Goal: Task Accomplishment & Management: Complete application form

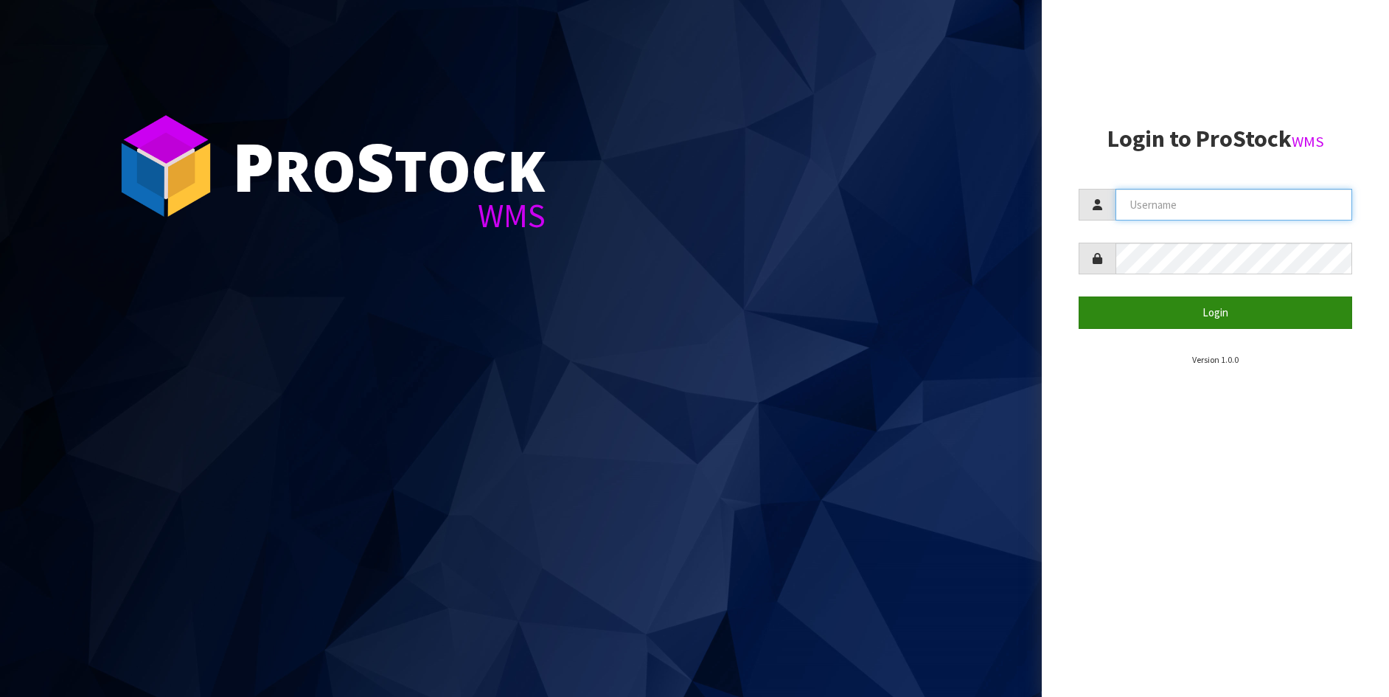
type input "[PERSON_NAME]"
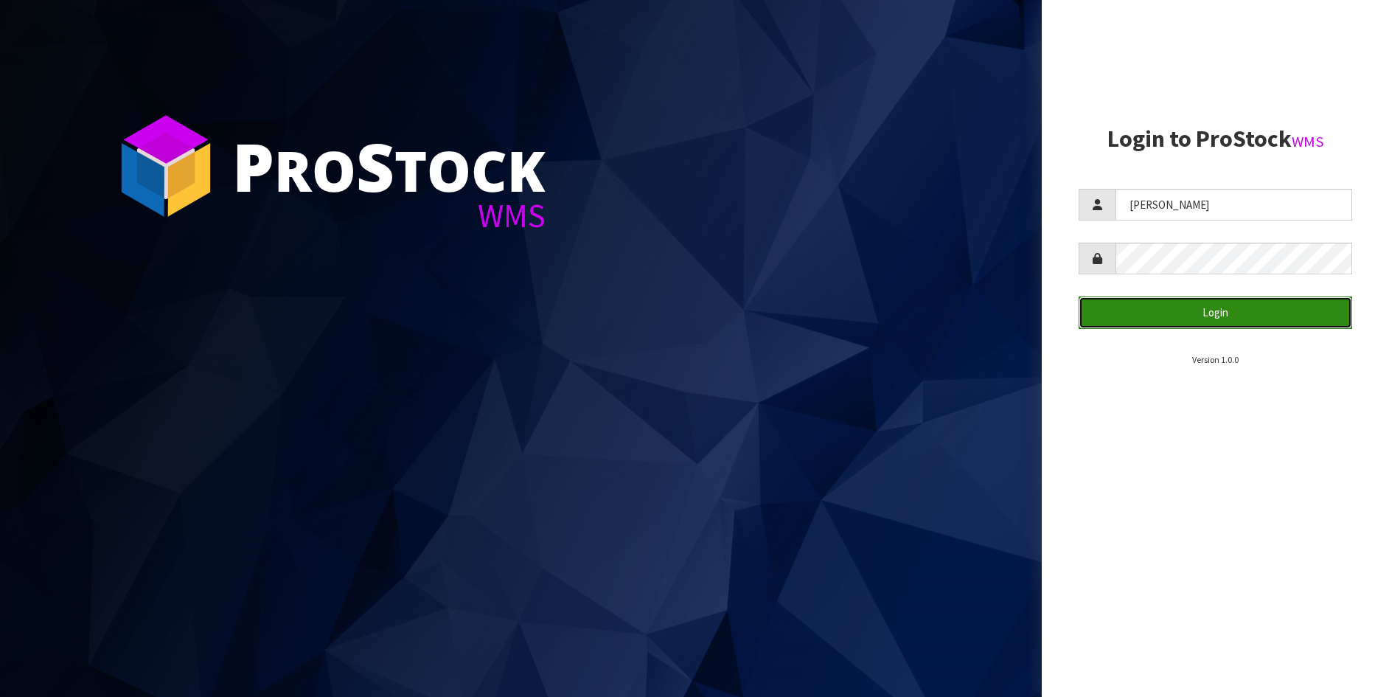
click at [1214, 307] on button "Login" at bounding box center [1216, 312] width 274 height 32
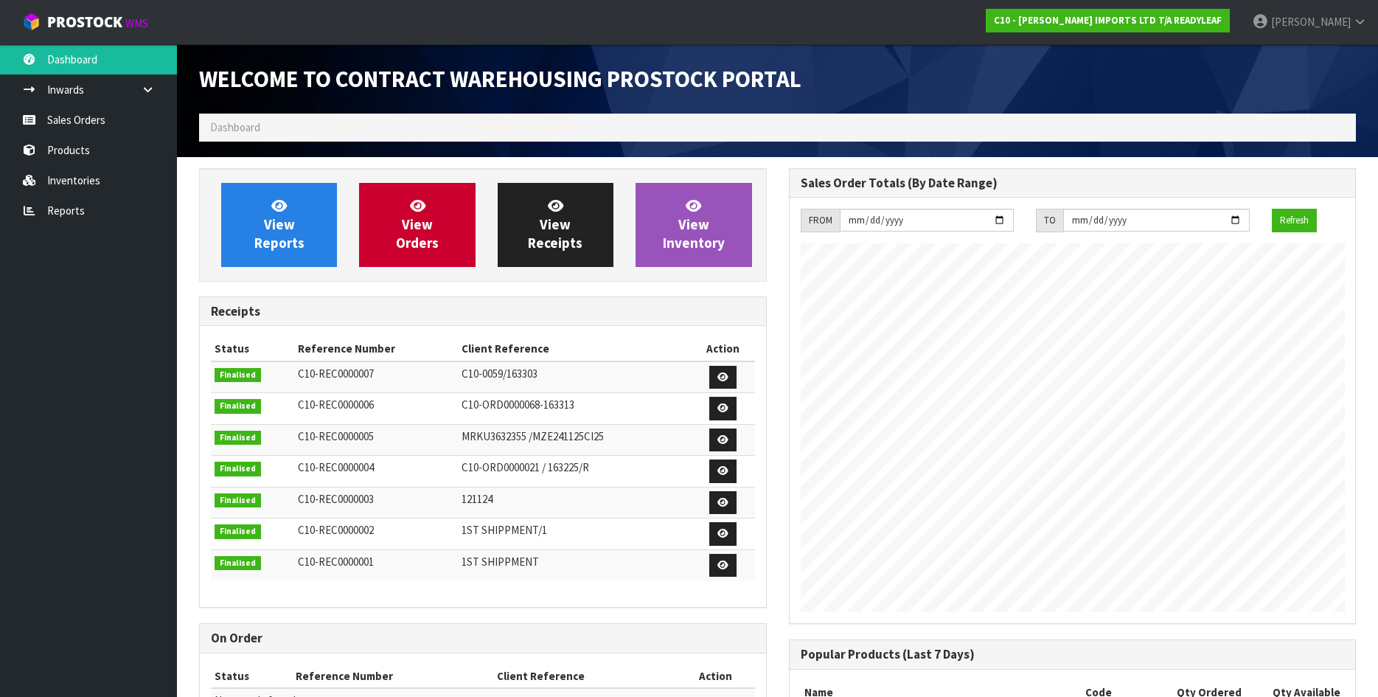
scroll to position [699, 589]
click at [102, 119] on link "Sales Orders" at bounding box center [88, 120] width 177 height 30
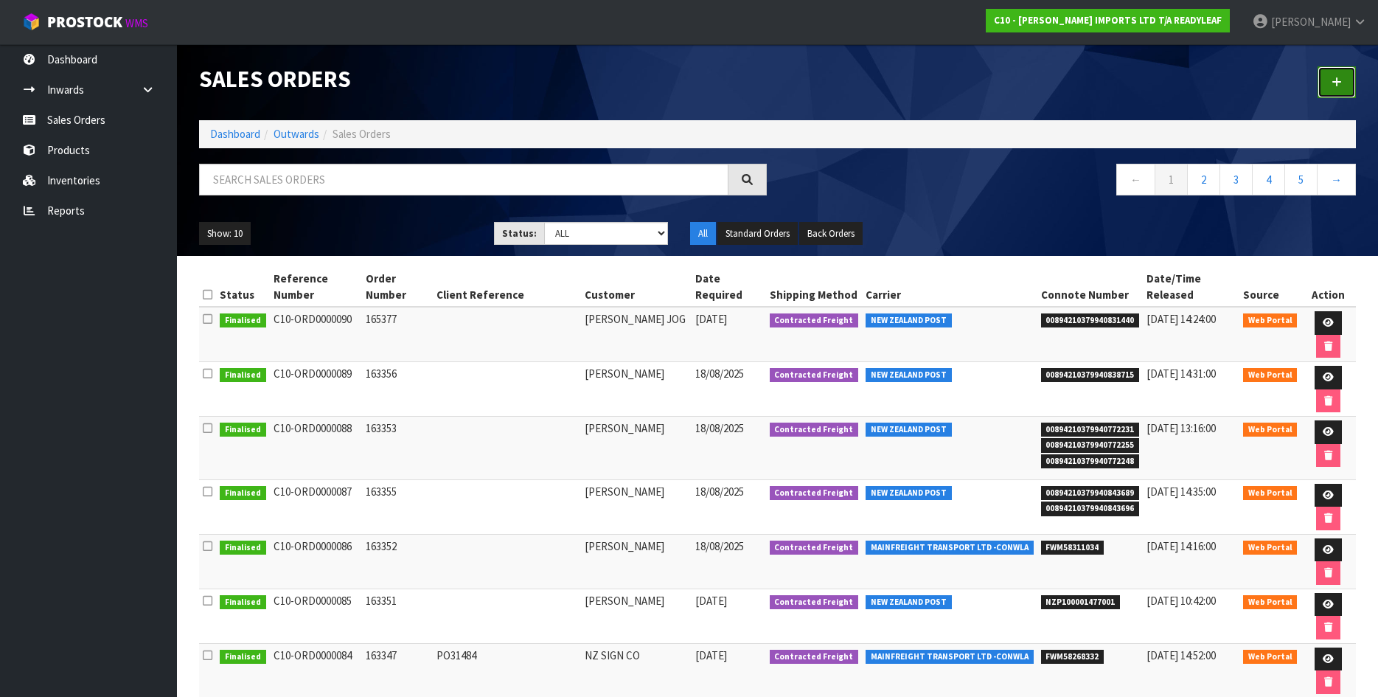
click at [1336, 73] on link at bounding box center [1337, 82] width 38 height 32
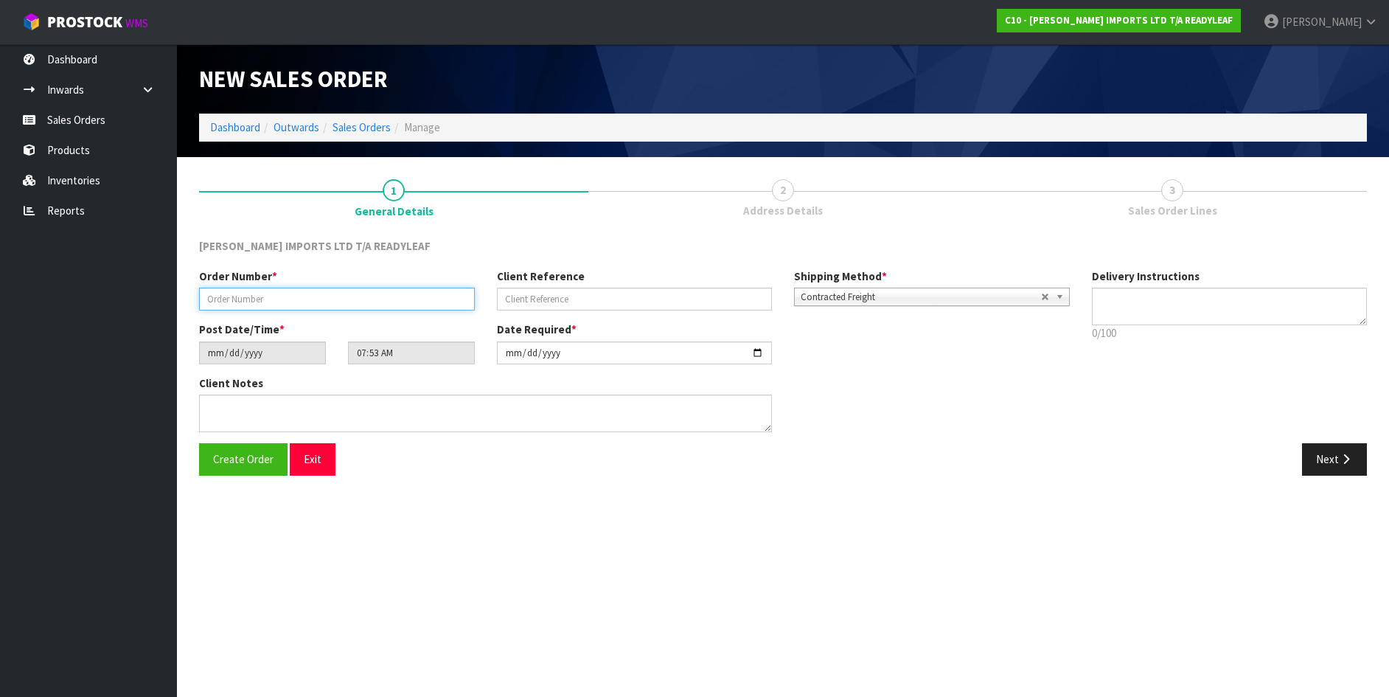
click at [265, 302] on input "text" at bounding box center [337, 299] width 276 height 23
type input "163358"
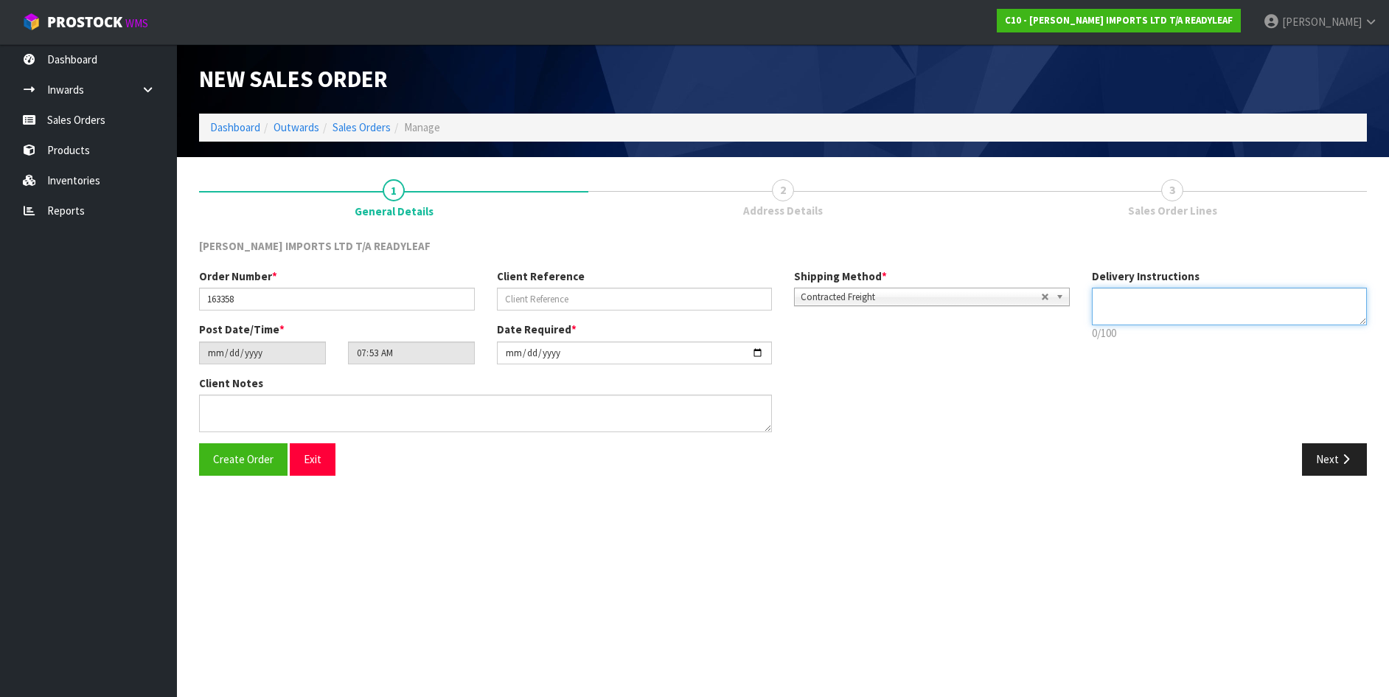
click at [1133, 296] on textarea at bounding box center [1230, 307] width 276 height 38
click at [1225, 299] on textarea at bounding box center [1230, 307] width 276 height 38
type textarea "PLEASE DESPATCH [DATE] OR [DATE]."
click at [237, 453] on span "Create Order" at bounding box center [243, 459] width 60 height 14
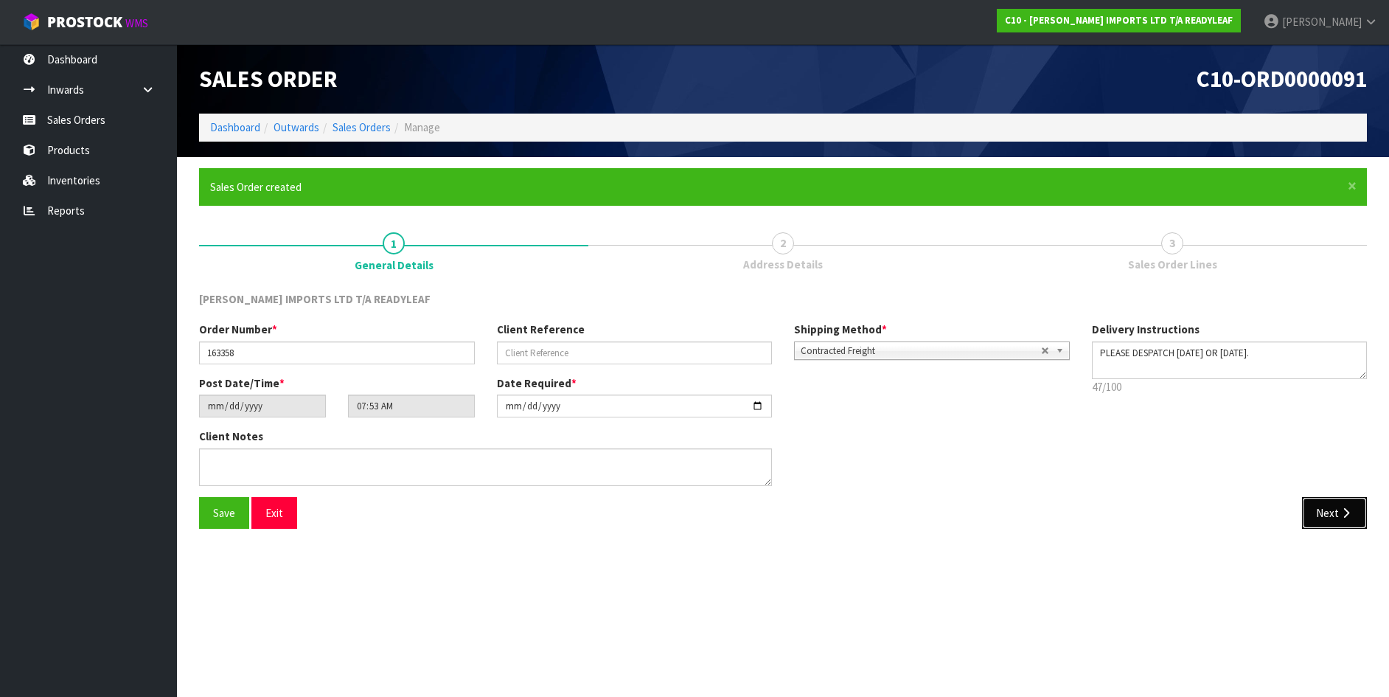
click at [1323, 516] on button "Next" at bounding box center [1334, 513] width 65 height 32
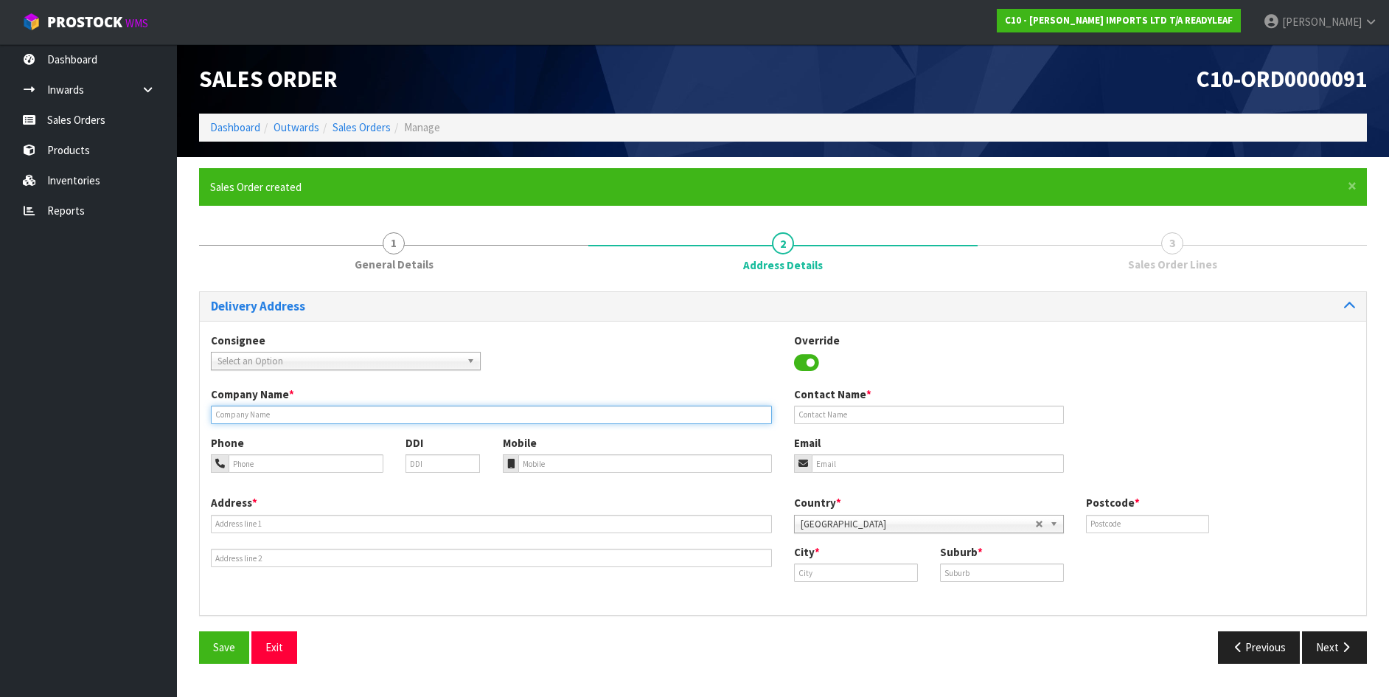
click at [281, 413] on input "text" at bounding box center [491, 415] width 561 height 18
type input "[PERSON_NAME]"
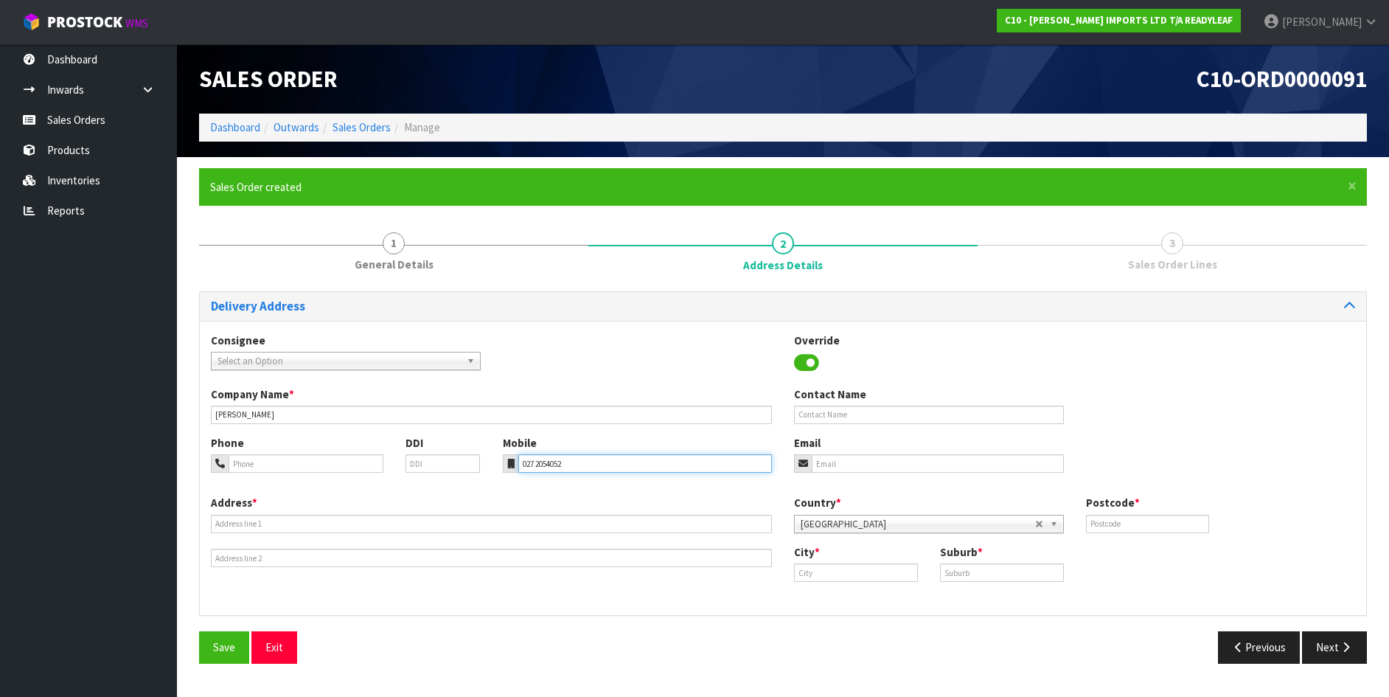
type input "027 2054052"
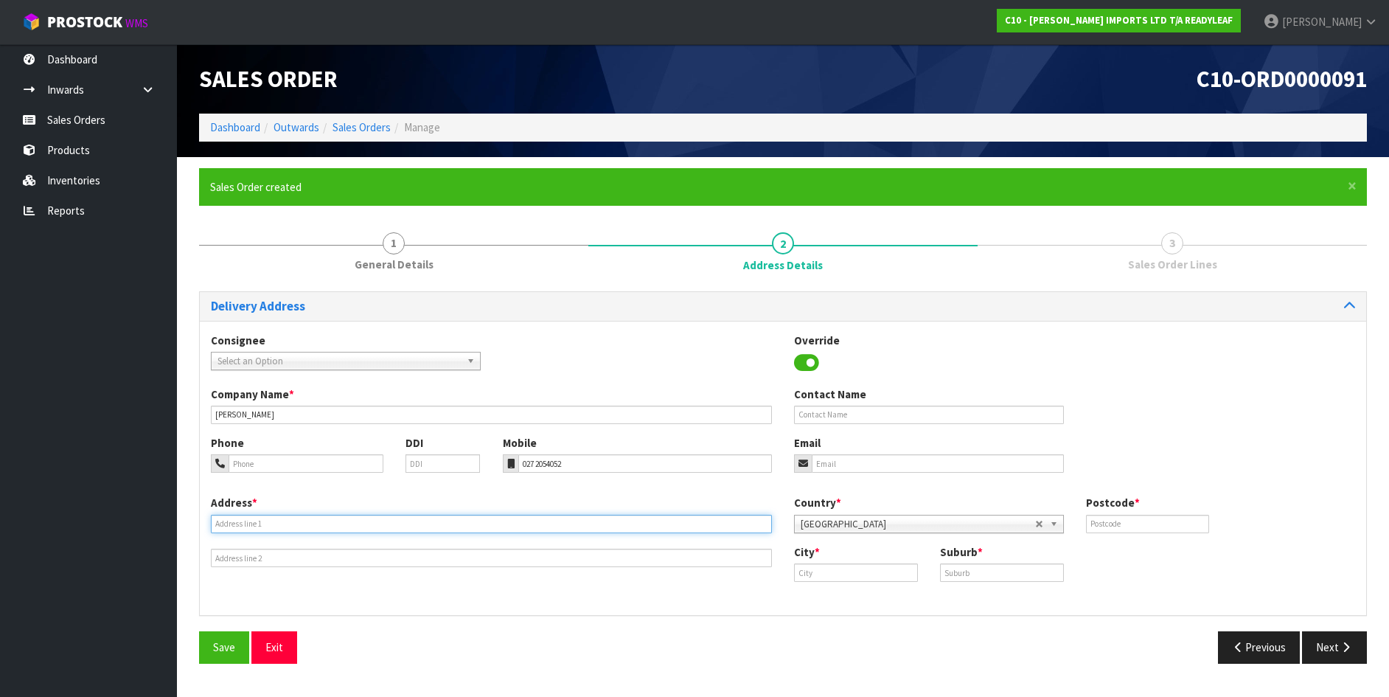
click at [239, 518] on input "text" at bounding box center [491, 524] width 561 height 18
click at [307, 523] on input "21/2 THE MALL PILOT BAY [GEOGRAPHIC_DATA]" at bounding box center [491, 524] width 561 height 18
drag, startPoint x: 307, startPoint y: 523, endPoint x: 396, endPoint y: 521, distance: 88.5
click at [396, 521] on input "21/2 THE MALL PILOT BAY [GEOGRAPHIC_DATA]" at bounding box center [491, 524] width 561 height 18
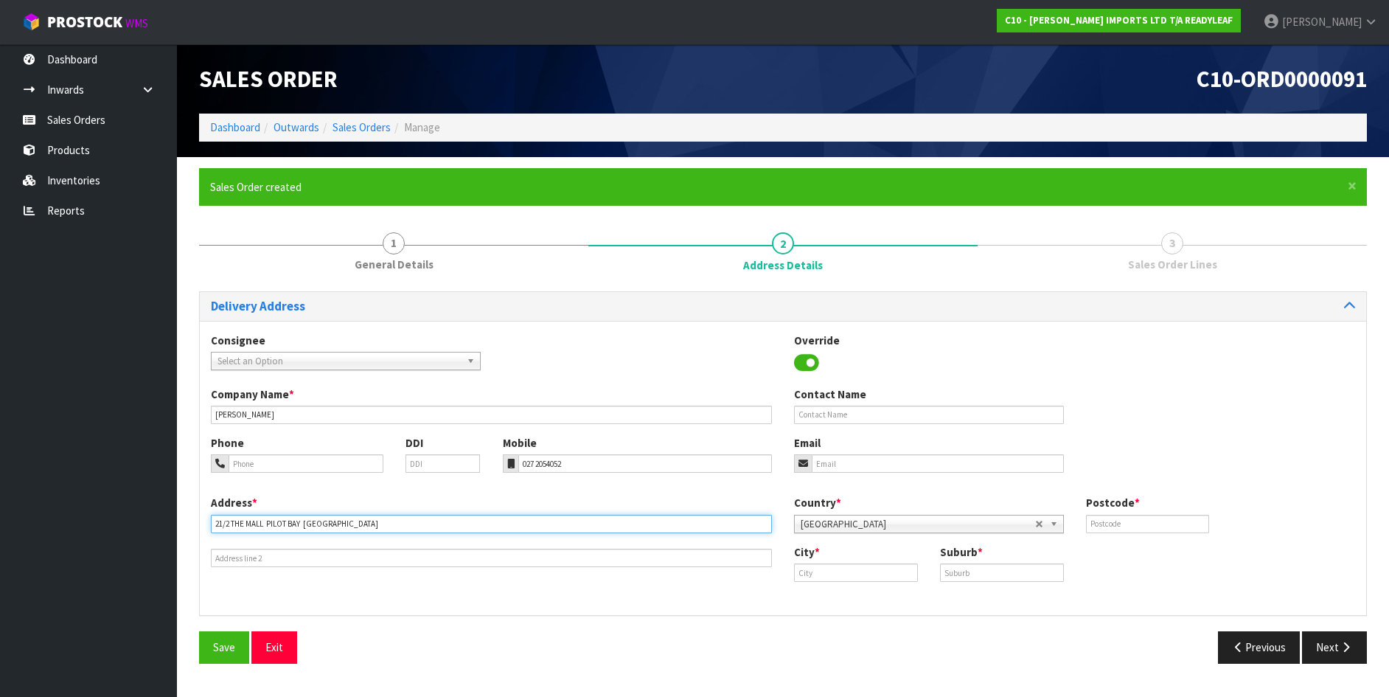
type input "21/2 THE MALL PILOT BAY"
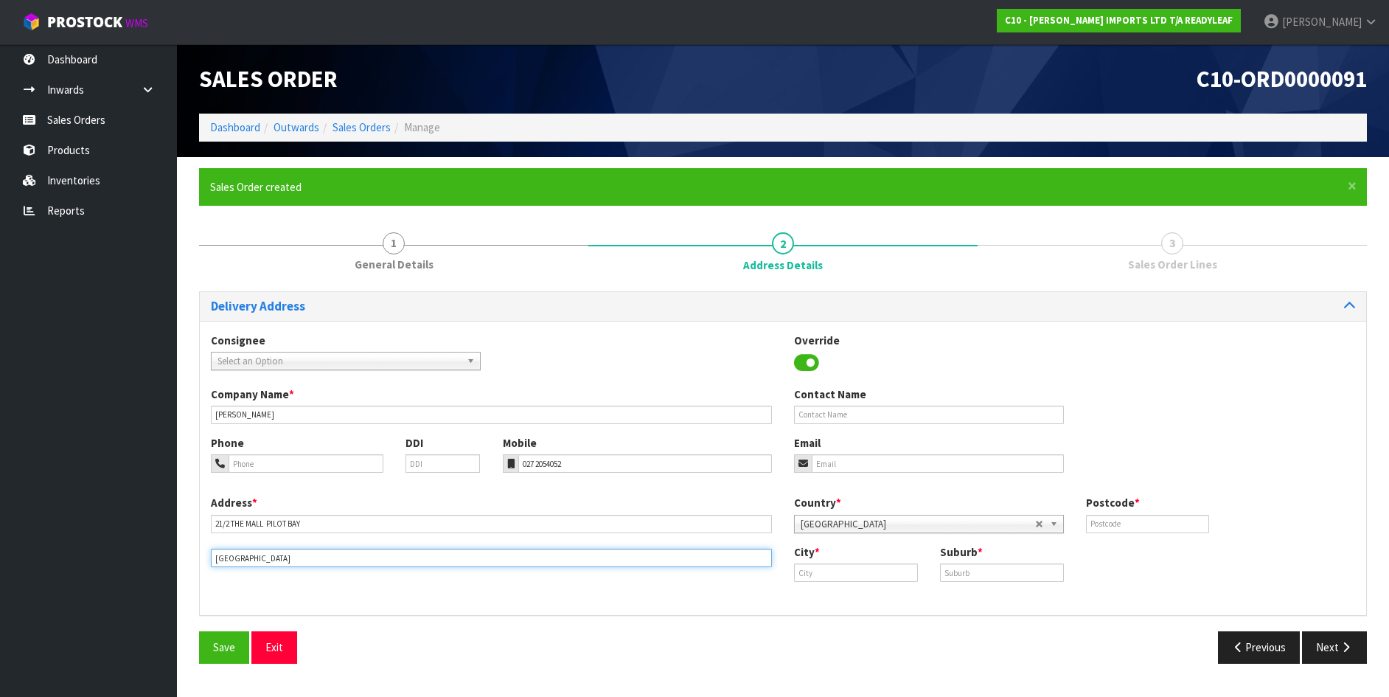
type input "[GEOGRAPHIC_DATA]"
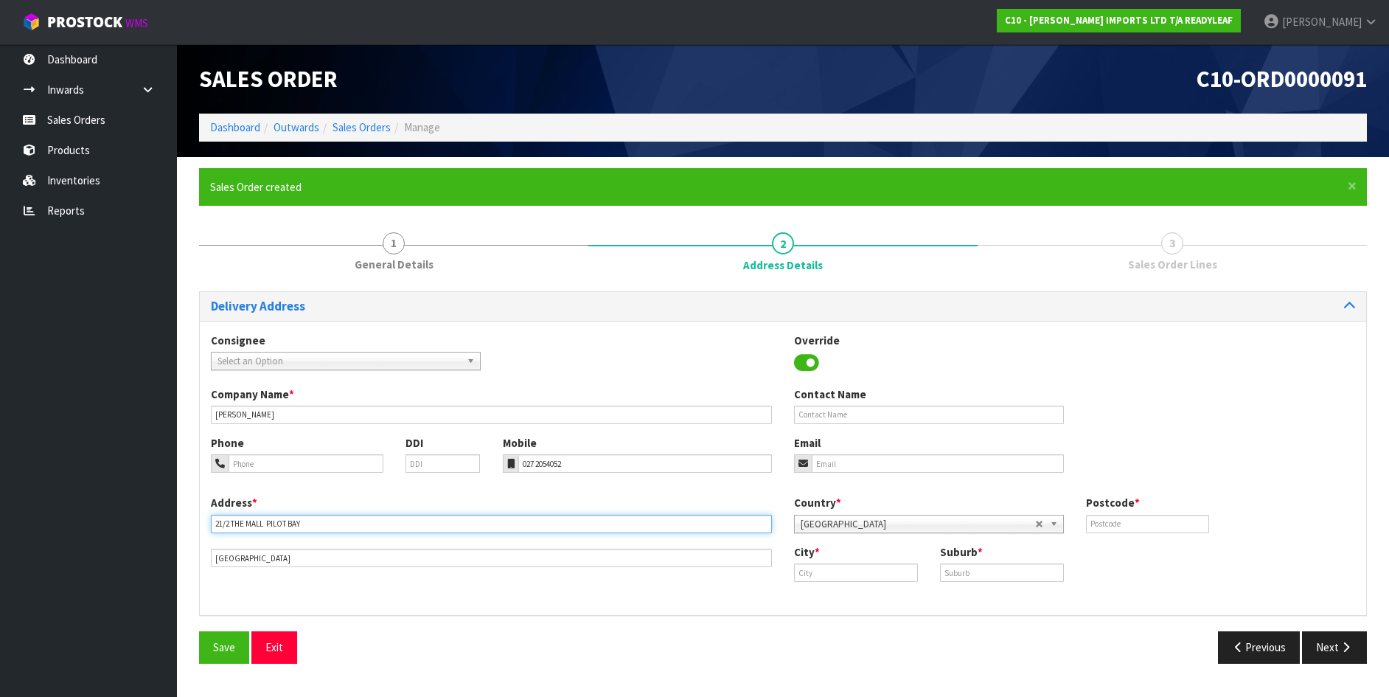
drag, startPoint x: 307, startPoint y: 515, endPoint x: 265, endPoint y: 521, distance: 42.4
click at [265, 521] on input "21/2 THE MALL PILOT BAY" at bounding box center [491, 524] width 561 height 18
type input "21/2 THE MALL"
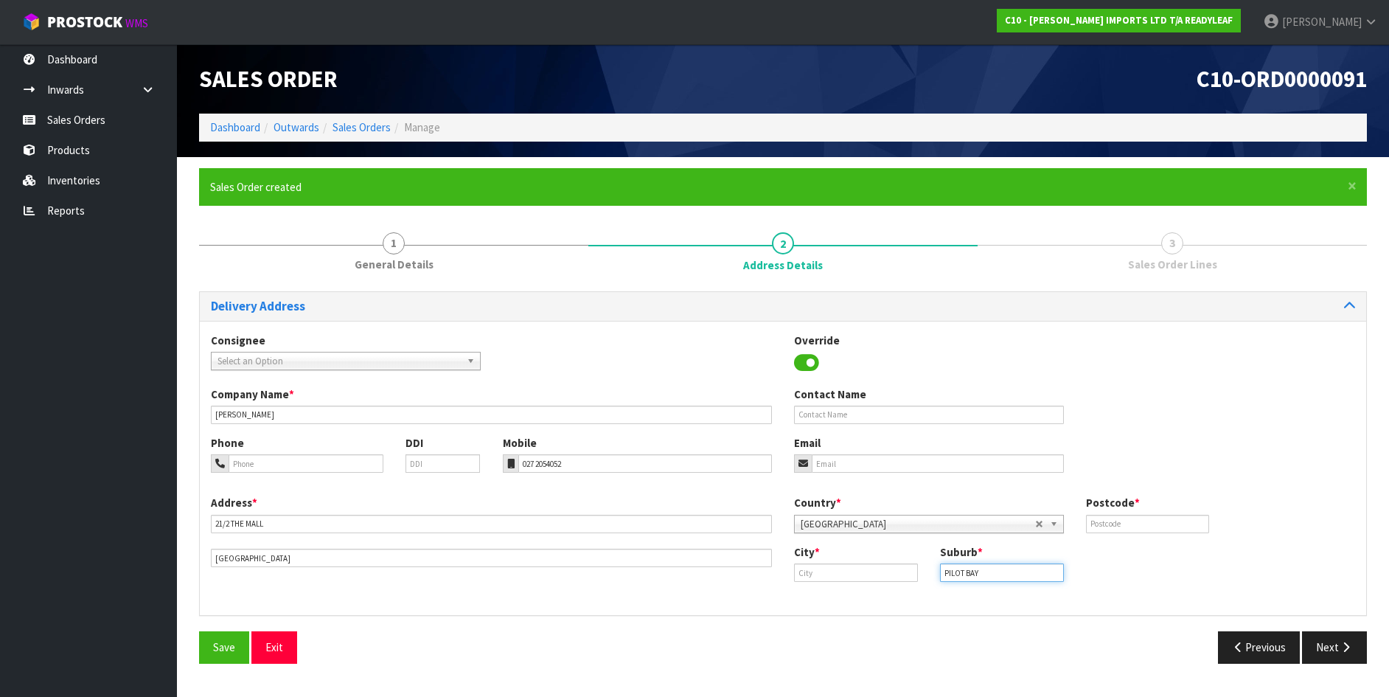
type input "PILOT BAY"
click at [819, 572] on input "text" at bounding box center [856, 572] width 124 height 18
type input "maunganui"
click at [1112, 523] on input "text" at bounding box center [1148, 524] width 124 height 18
type input "6112"
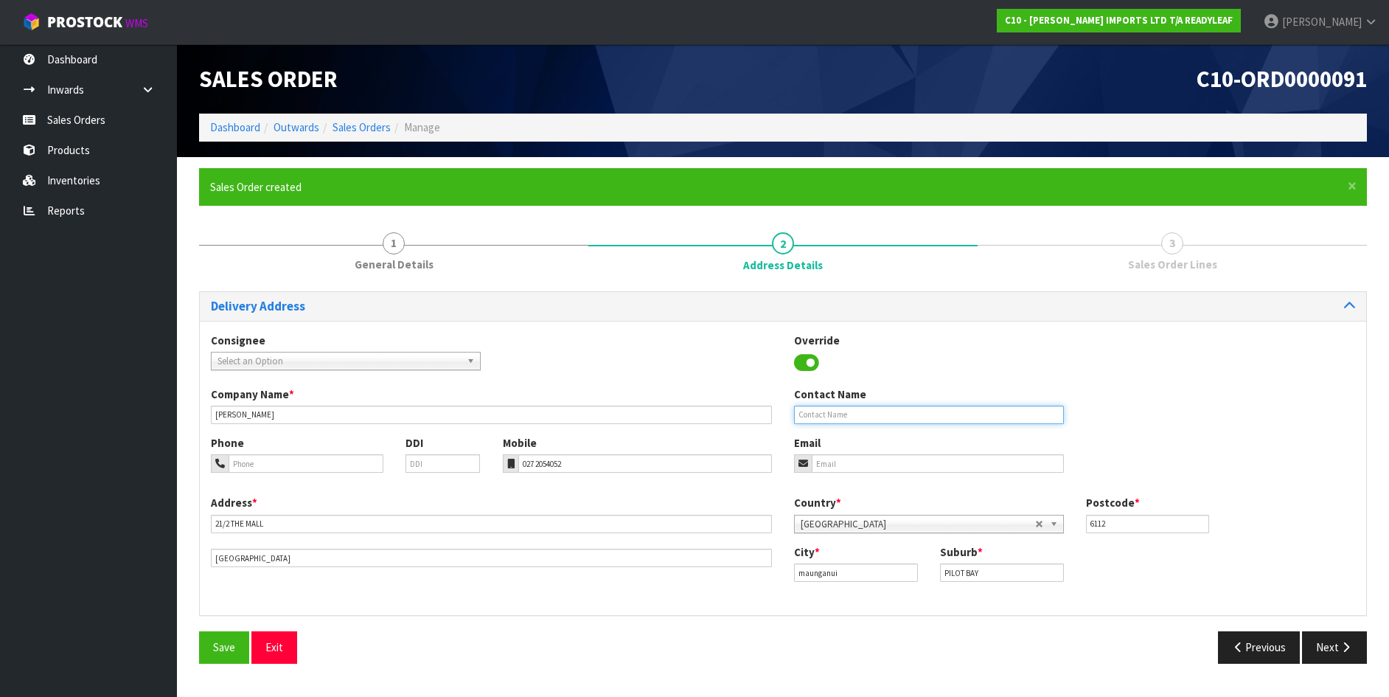
click at [804, 416] on input "text" at bounding box center [929, 415] width 270 height 18
type input "[PERSON_NAME]"
click at [840, 473] on input "email" at bounding box center [938, 463] width 252 height 18
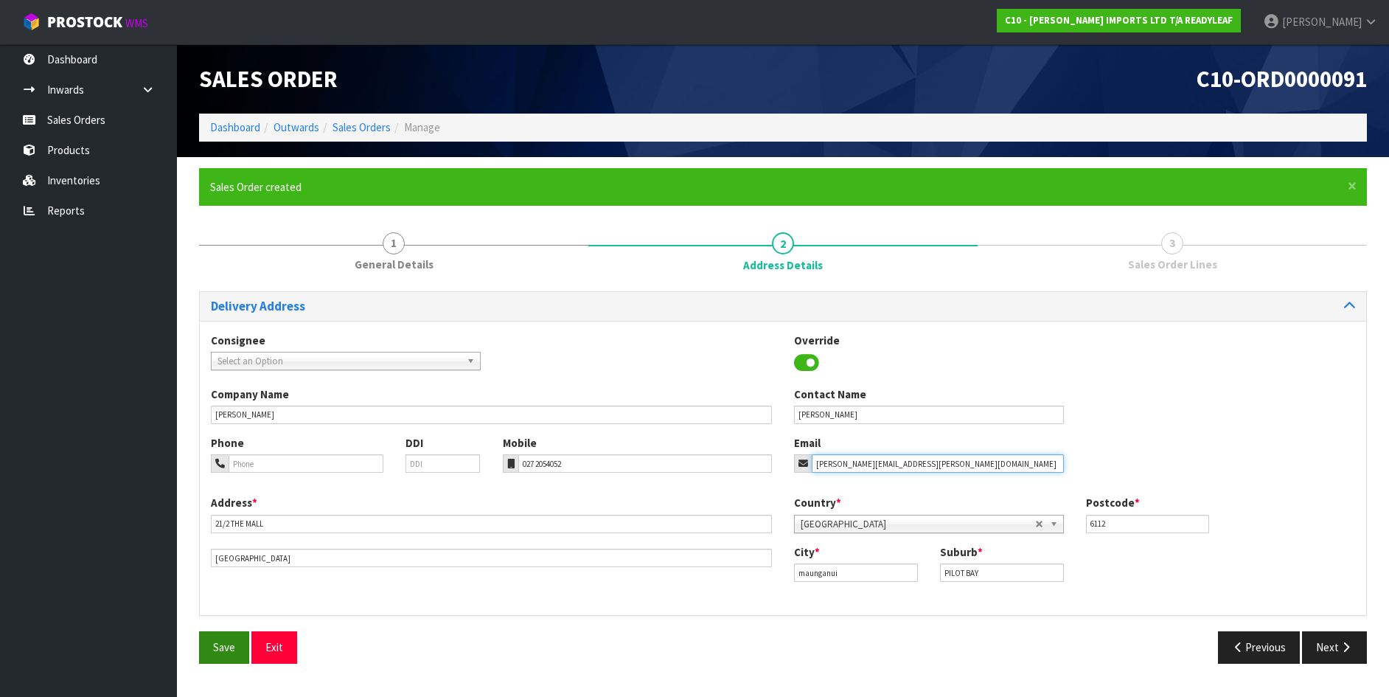
type input "[PERSON_NAME][EMAIL_ADDRESS][PERSON_NAME][DOMAIN_NAME]"
click at [234, 650] on span "Save" at bounding box center [224, 647] width 22 height 14
click at [1342, 648] on icon "button" at bounding box center [1346, 646] width 14 height 11
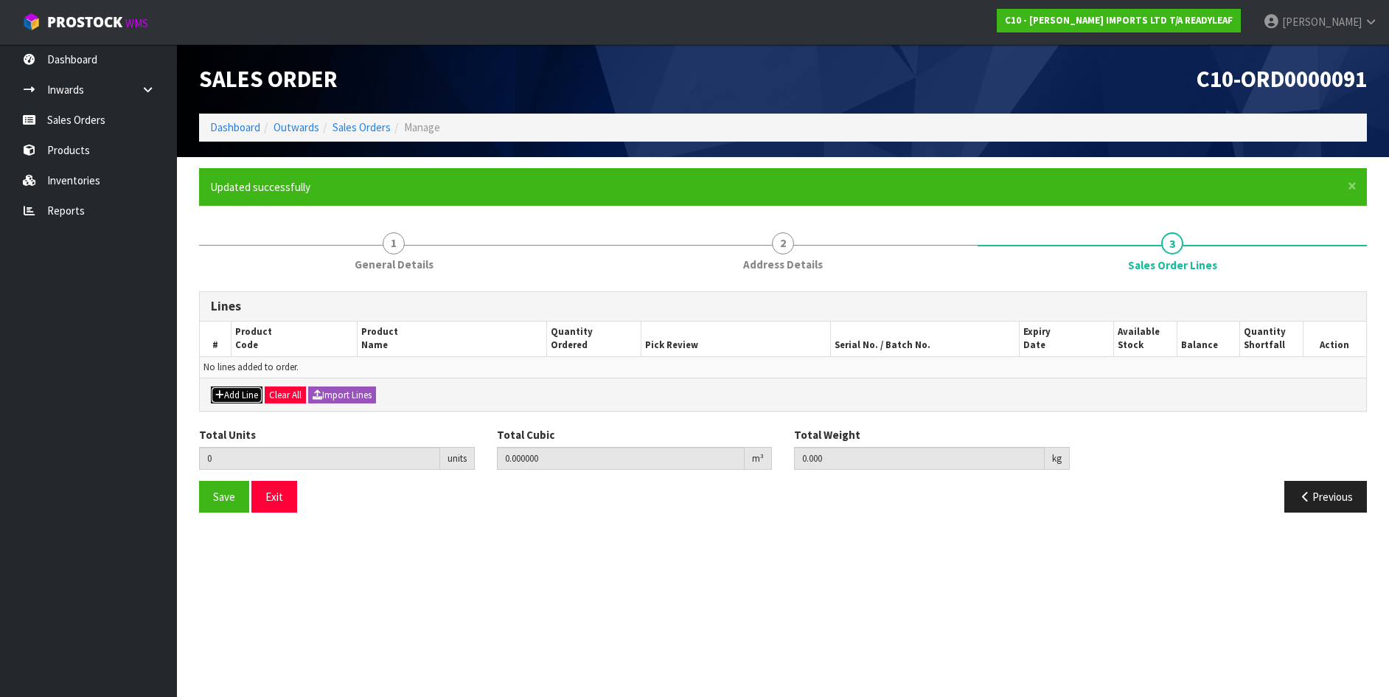
click at [251, 392] on button "Add Line" at bounding box center [237, 395] width 52 height 18
type input "0"
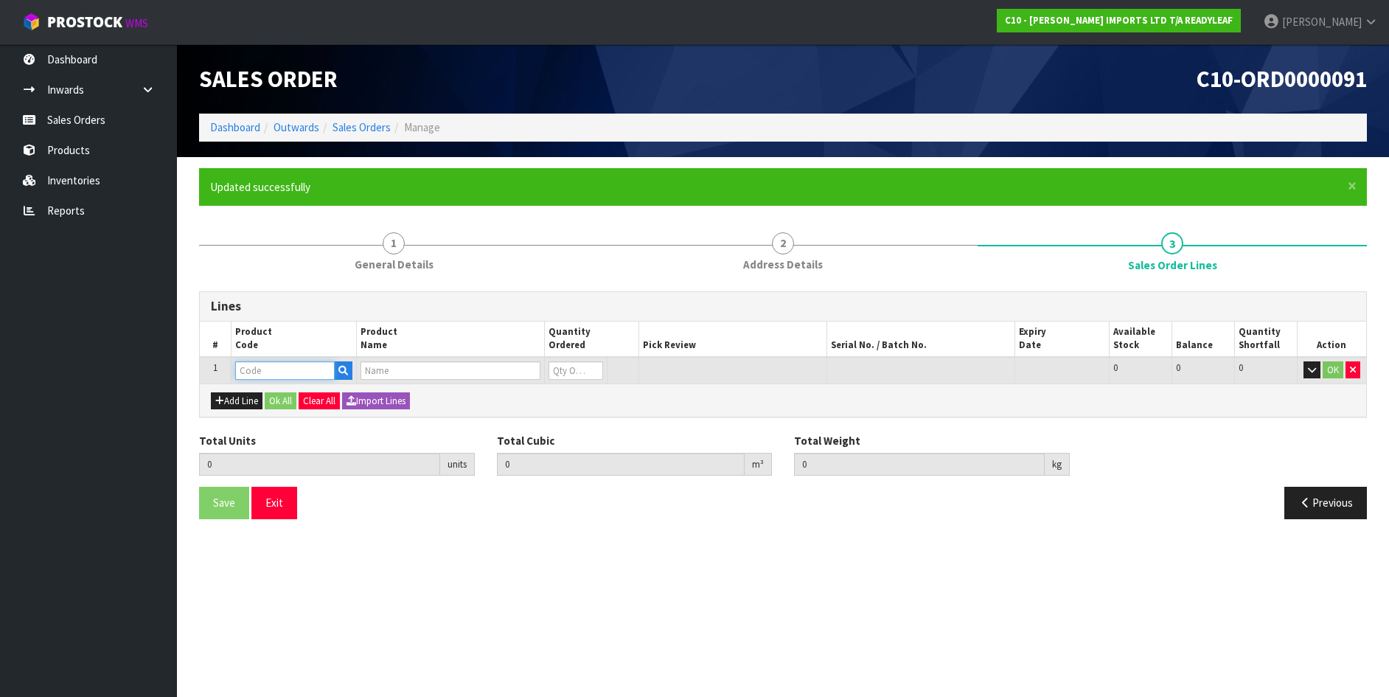
click at [290, 366] on input "text" at bounding box center [285, 370] width 100 height 18
type input "RTRS"
click at [282, 434] on link "RTRS 105" at bounding box center [294, 436] width 116 height 20
type input "RTRS 105"
type input "0.000000"
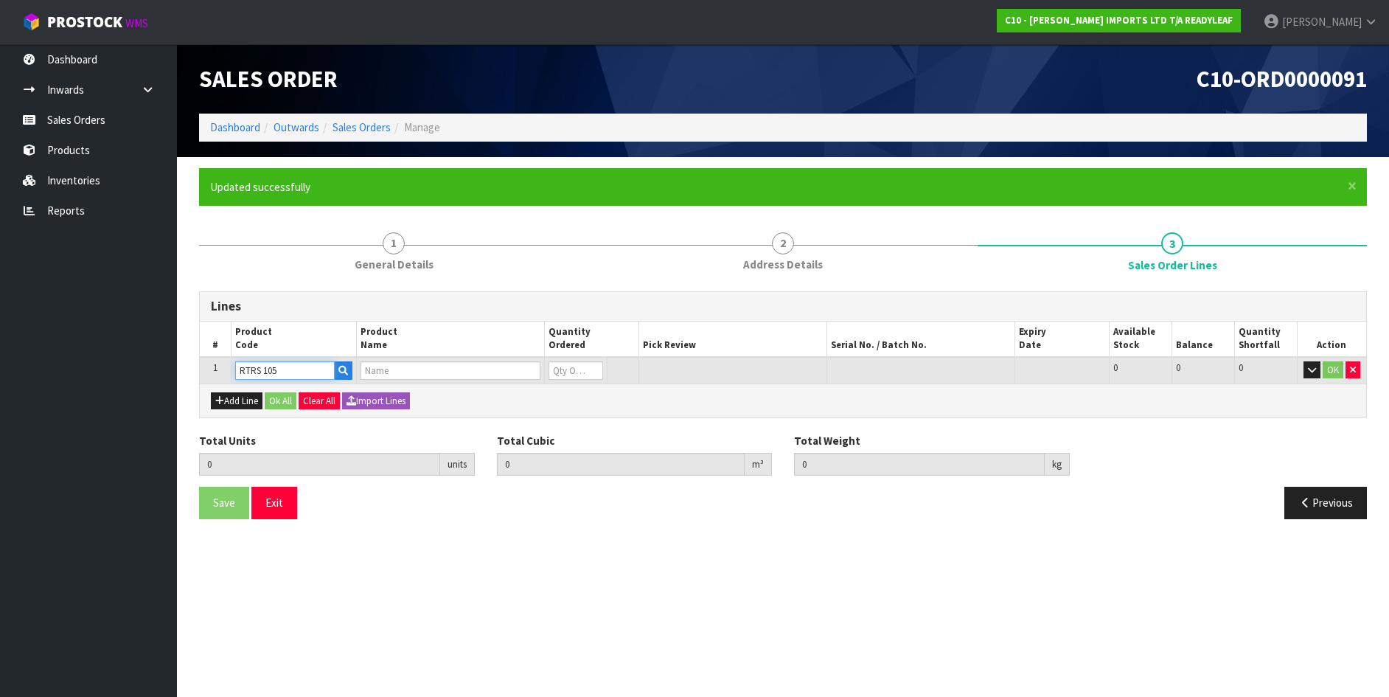
type input "0.000"
type input "LEAFY TRELLIS - KARO"
type input "0"
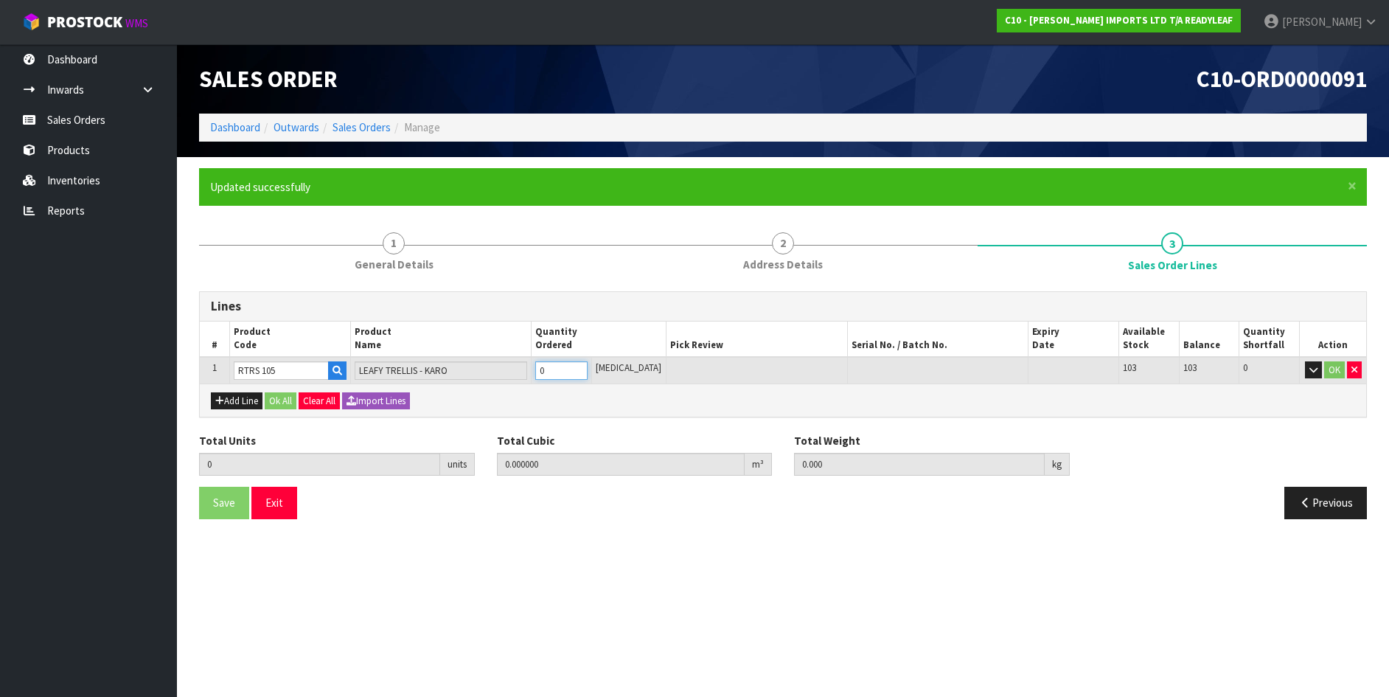
click at [558, 368] on input "0" at bounding box center [561, 370] width 52 height 18
type input "0"
type input "4"
type input "0.164736"
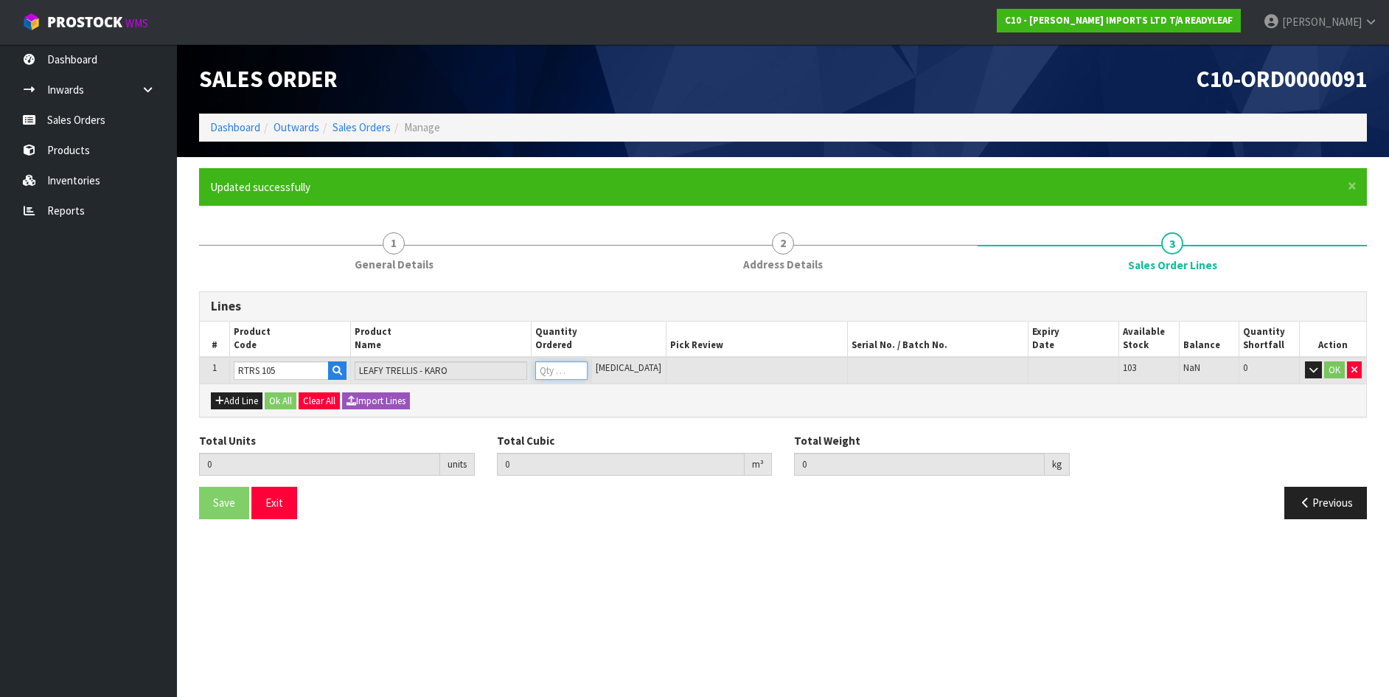
type input "21.4"
type input "4"
click at [1337, 363] on button "OK" at bounding box center [1334, 370] width 21 height 18
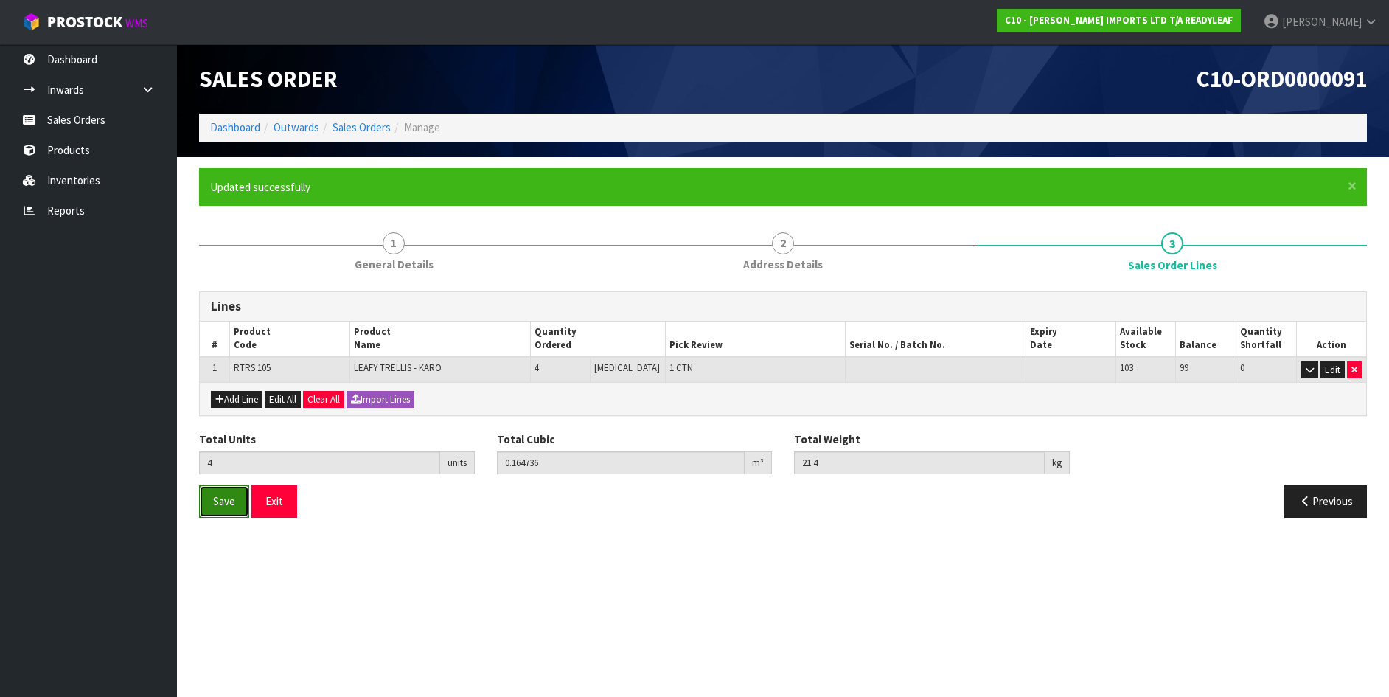
click at [230, 497] on span "Save" at bounding box center [224, 501] width 22 height 14
click at [278, 495] on button "Exit" at bounding box center [274, 501] width 46 height 32
